Goal: Transaction & Acquisition: Download file/media

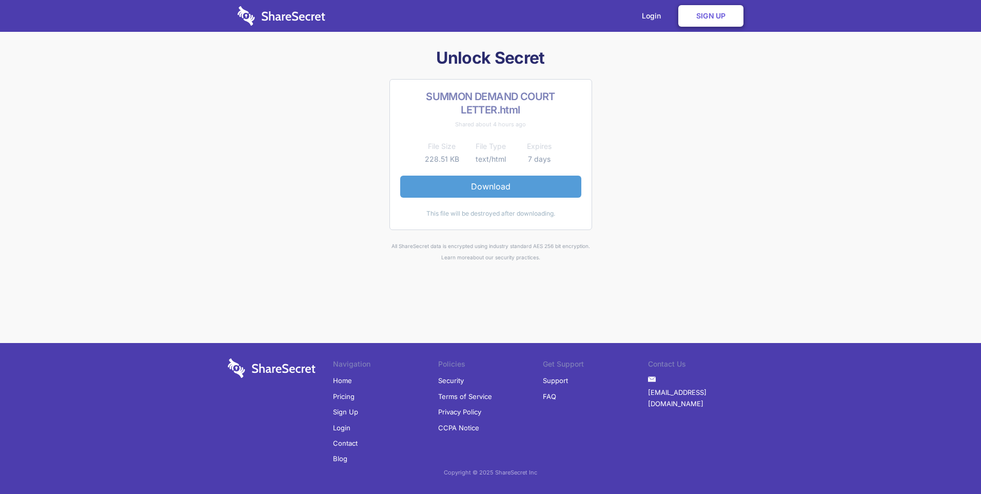
click at [492, 185] on link "Download" at bounding box center [490, 186] width 181 height 22
click at [488, 184] on link "Download" at bounding box center [490, 186] width 181 height 22
click at [491, 188] on link "Download" at bounding box center [490, 186] width 181 height 22
